Goal: Task Accomplishment & Management: Complete application form

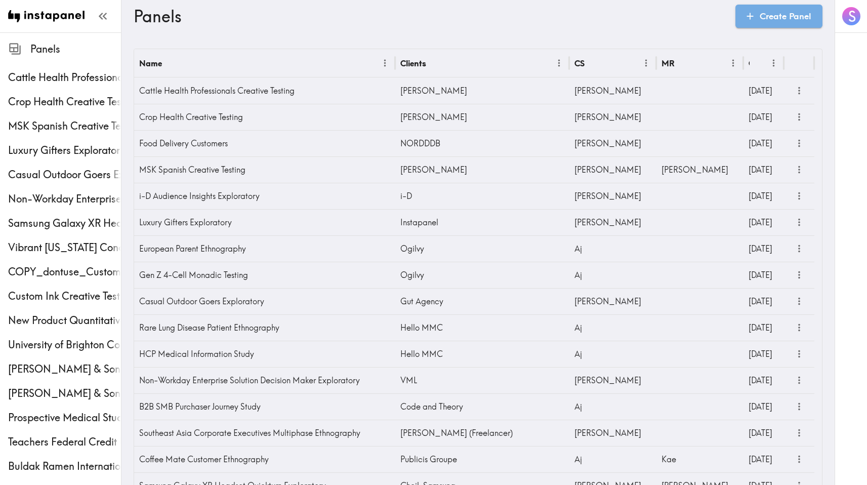
click at [745, 19] on icon at bounding box center [750, 16] width 11 height 11
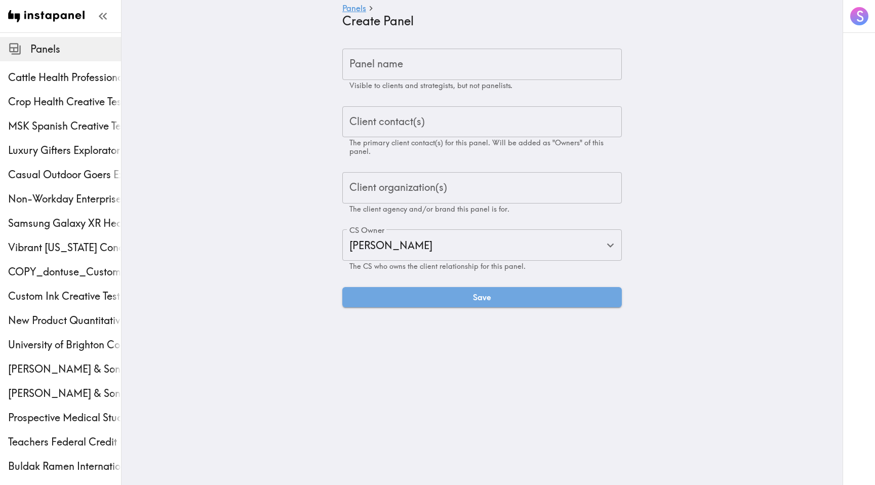
click at [450, 57] on input "Panel name" at bounding box center [482, 64] width 280 height 31
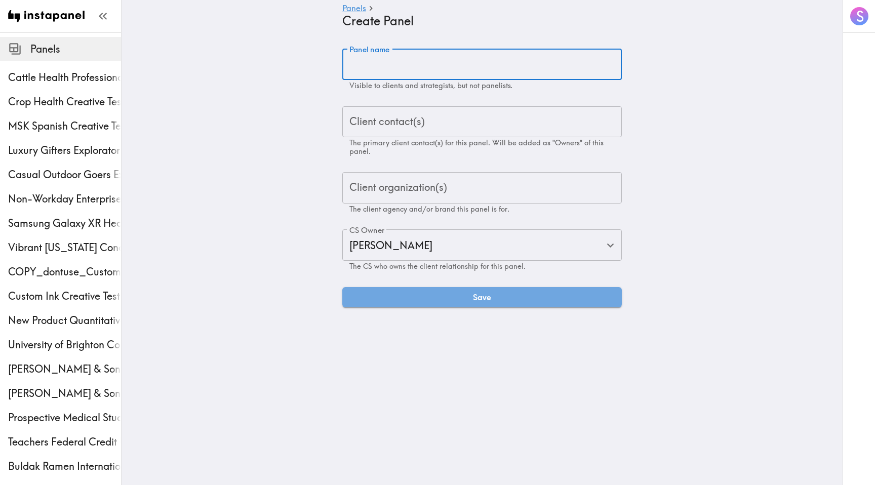
paste input "Try Galaxy International Consumer Exploratory"
type input "Try Galaxy International Consumer Exploratory"
click at [411, 114] on div "Client contact(s) Client contact(s) The primary client contact(s) for this pane…" at bounding box center [482, 131] width 280 height 50
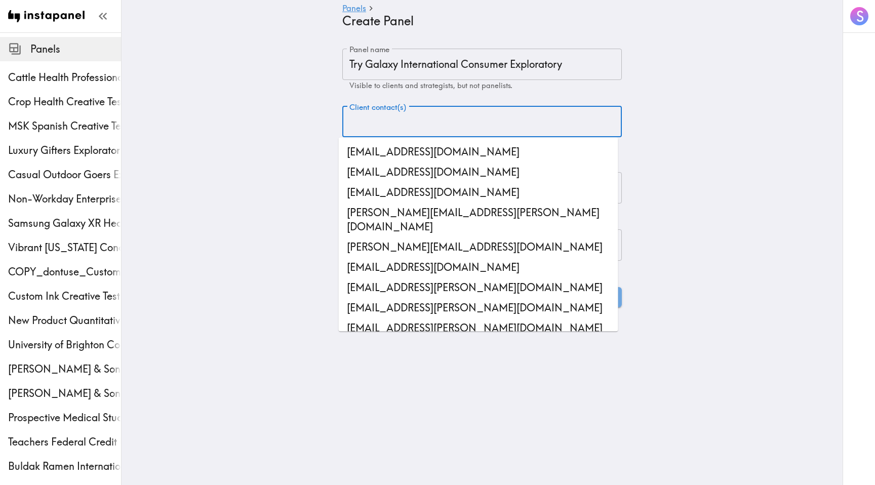
paste input "[PERSON_NAME][DOMAIN_NAME][EMAIL_ADDRESS][DOMAIN_NAME]"
type input "[PERSON_NAME][DOMAIN_NAME][EMAIL_ADDRESS][DOMAIN_NAME]"
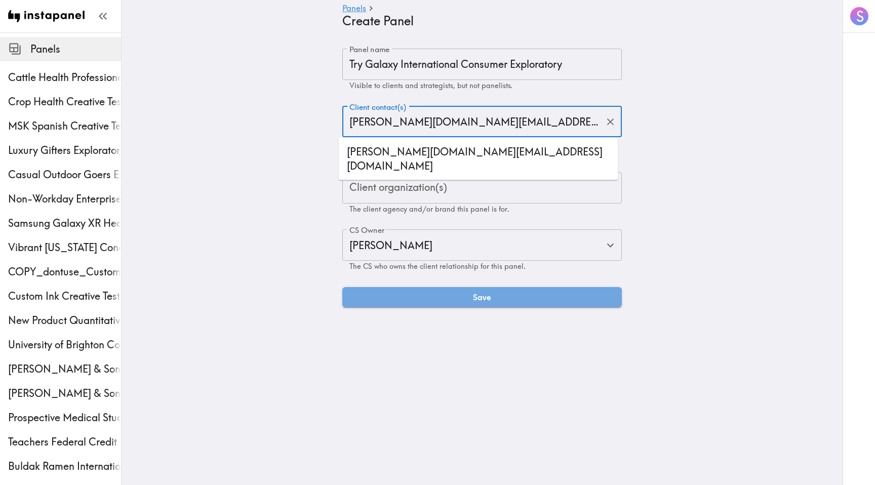
drag, startPoint x: 369, startPoint y: 151, endPoint x: 277, endPoint y: 143, distance: 92.6
click at [369, 151] on li "[PERSON_NAME][DOMAIN_NAME][EMAIL_ADDRESS][DOMAIN_NAME]" at bounding box center [479, 159] width 280 height 34
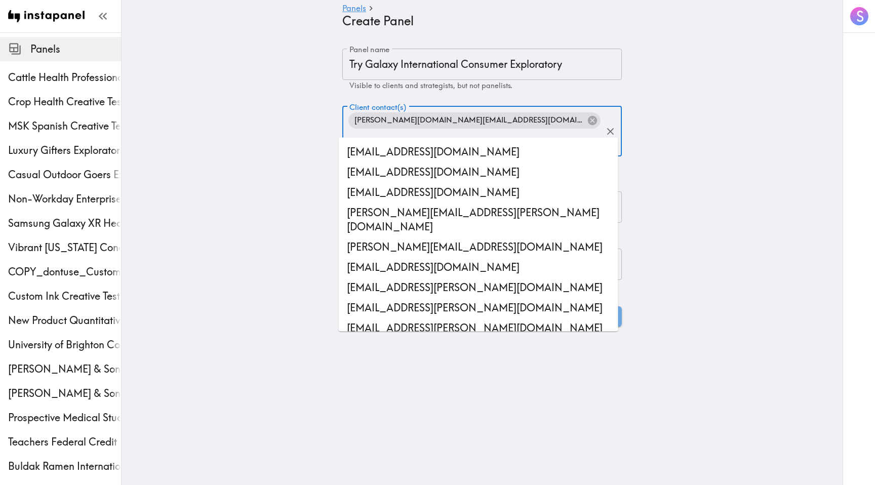
scroll to position [5745, 0]
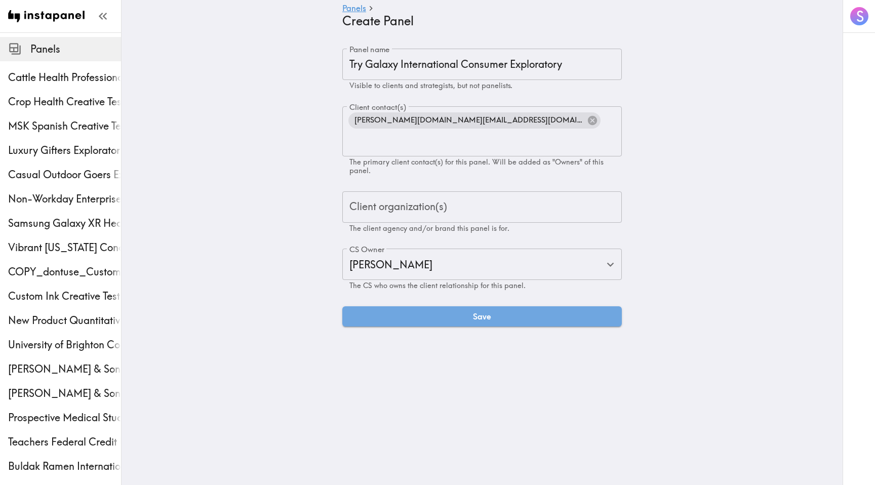
drag, startPoint x: 250, startPoint y: 142, endPoint x: 389, endPoint y: 199, distance: 150.2
click at [250, 143] on main "Panels Create Panel Panel name Try Galaxy International Consumer Exploratory Pa…" at bounding box center [482, 187] width 721 height 310
click at [441, 196] on input "Client organization(s)" at bounding box center [482, 207] width 270 height 22
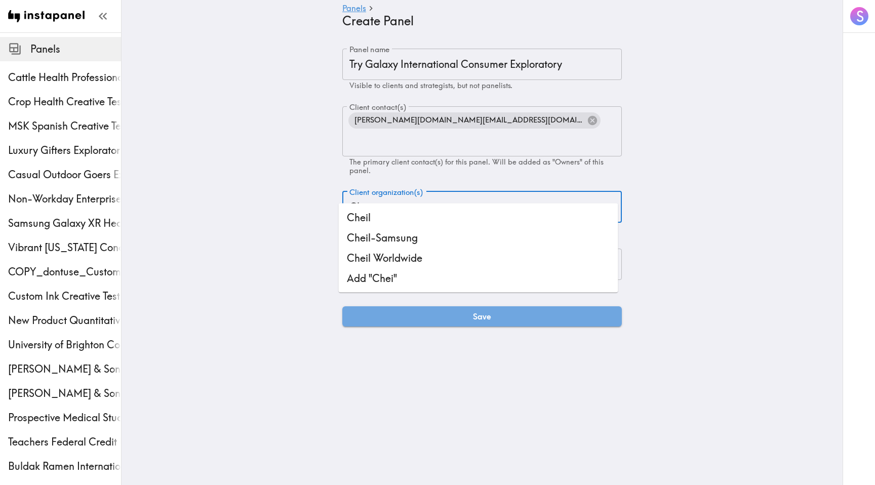
type input "Cheil"
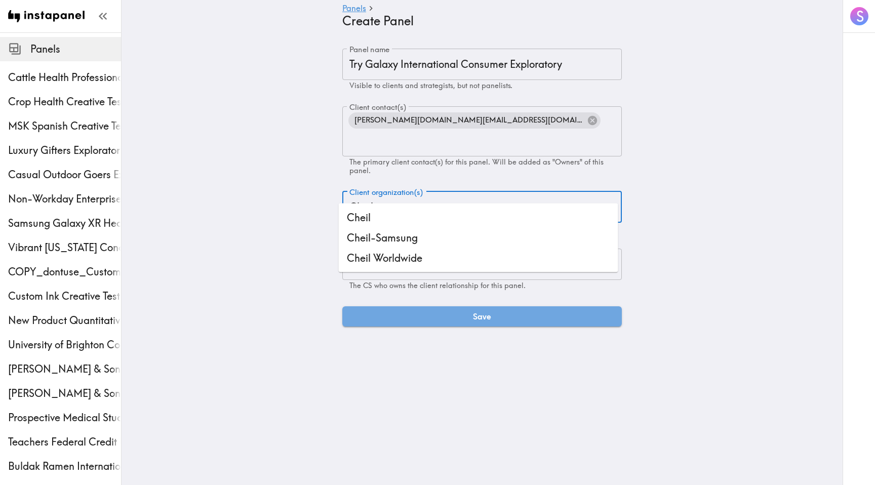
click at [442, 233] on li "Cheil-Samsung" at bounding box center [479, 238] width 280 height 20
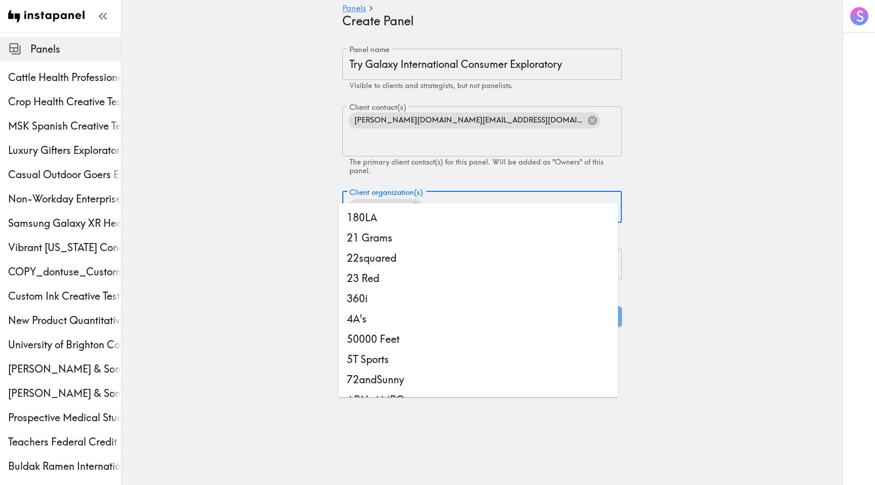
scroll to position [2403, 0]
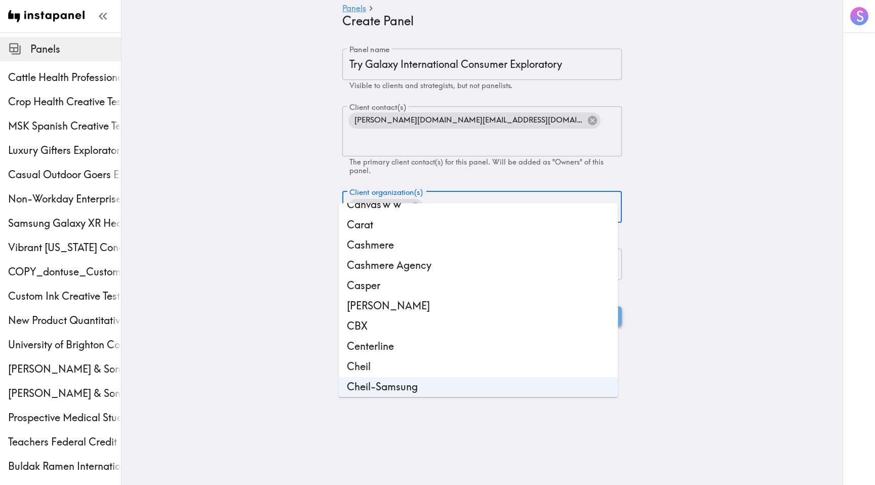
drag, startPoint x: 238, startPoint y: 262, endPoint x: 348, endPoint y: 296, distance: 115.0
click at [238, 262] on main "Panels Create Panel Panel name Try Galaxy International Consumer Exploratory Pa…" at bounding box center [482, 187] width 721 height 310
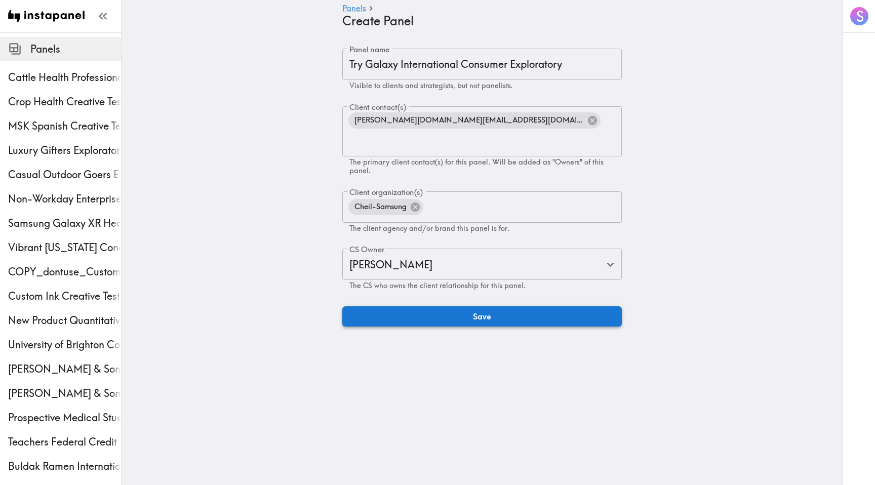
click at [517, 306] on button "Save" at bounding box center [482, 316] width 280 height 20
